Goal: Navigation & Orientation: Find specific page/section

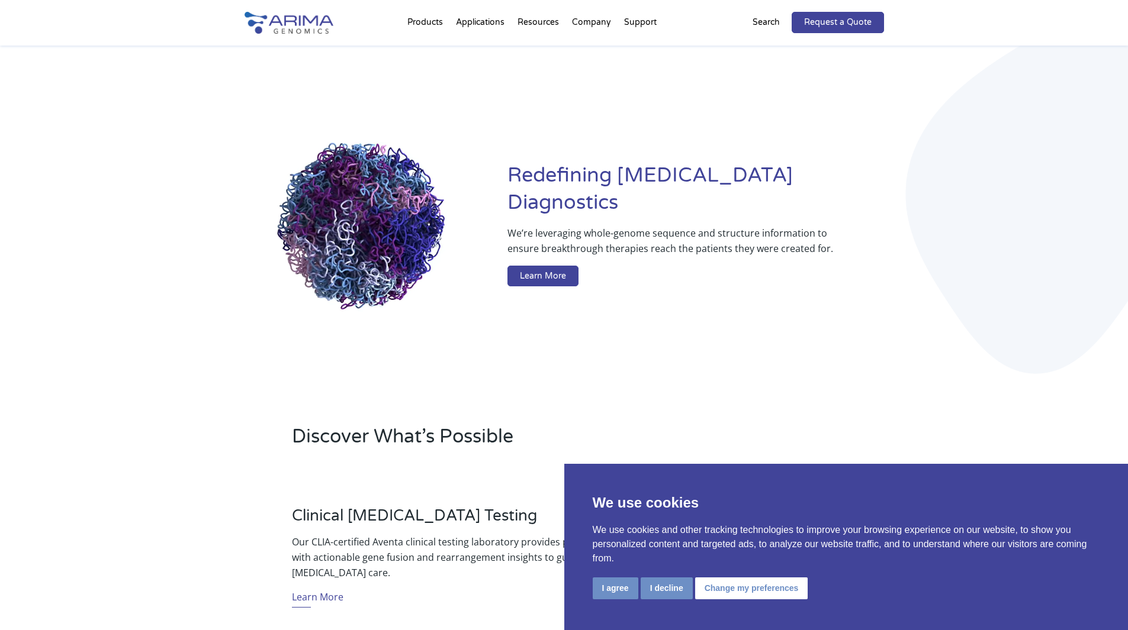
click at [277, 21] on img at bounding box center [288, 23] width 89 height 22
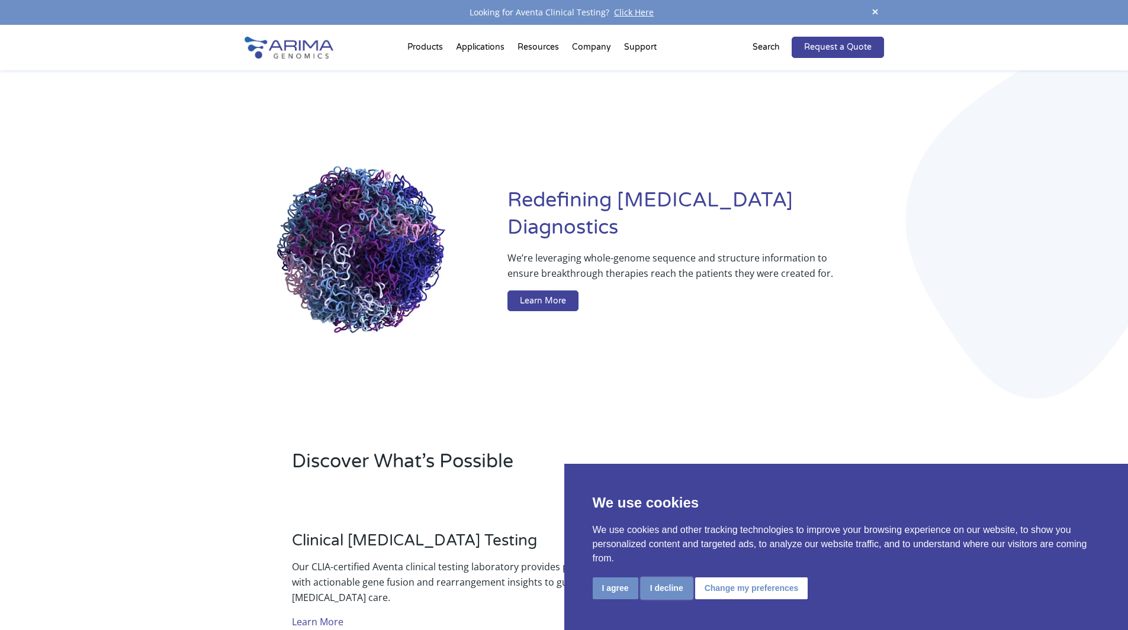
click at [670, 591] on button "I decline" at bounding box center [667, 589] width 52 height 22
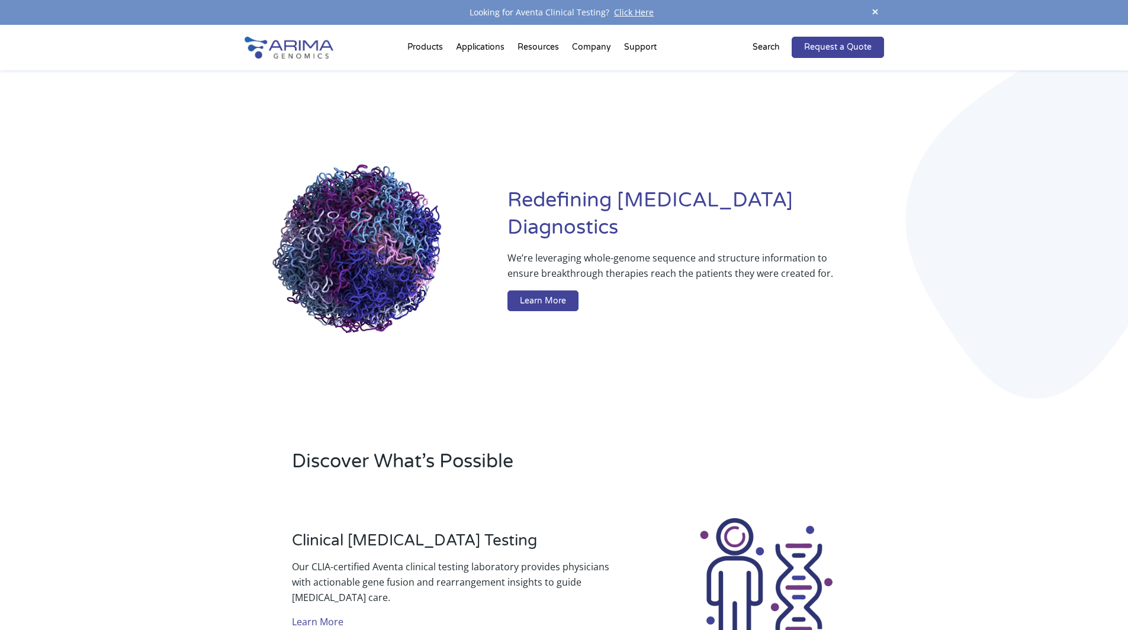
drag, startPoint x: 1000, startPoint y: 558, endPoint x: 929, endPoint y: 221, distance: 344.2
